Goal: Find specific page/section: Find specific page/section

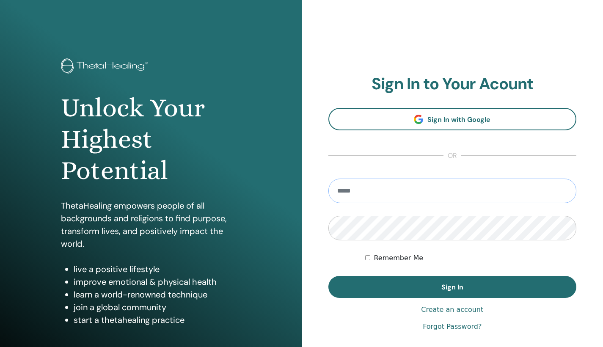
type input "**********"
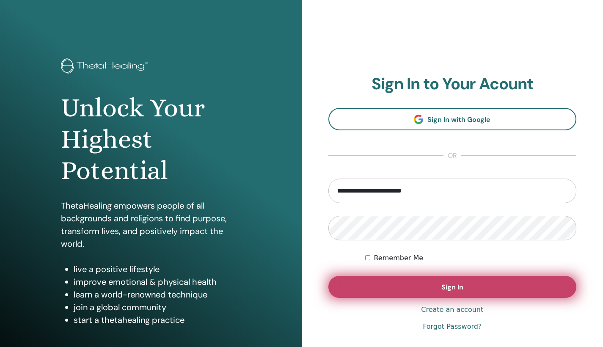
click at [446, 286] on span "Sign In" at bounding box center [452, 287] width 22 height 9
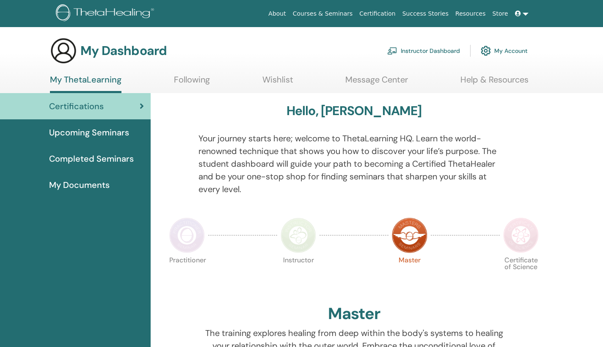
click at [496, 85] on link "Help & Resources" at bounding box center [494, 82] width 68 height 16
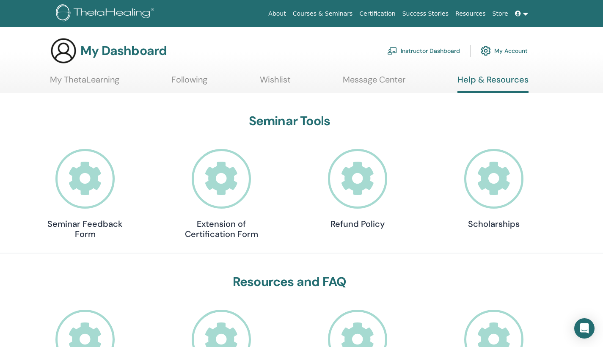
click at [86, 80] on link "My ThetaLearning" at bounding box center [84, 82] width 69 height 16
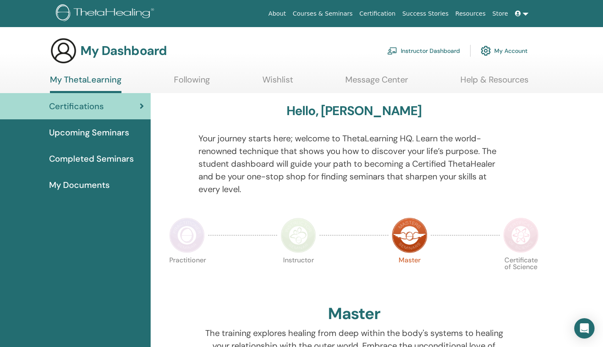
click at [112, 161] on span "Completed Seminars" at bounding box center [91, 158] width 85 height 13
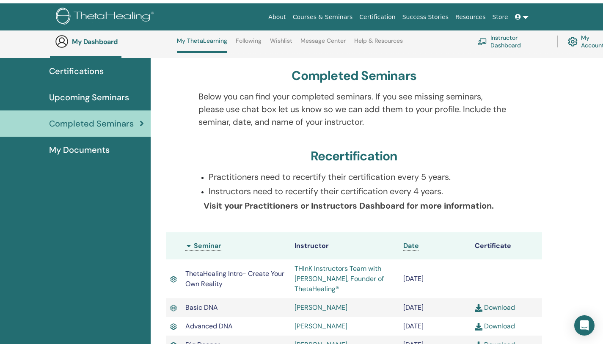
scroll to position [56, 0]
